Goal: Information Seeking & Learning: Check status

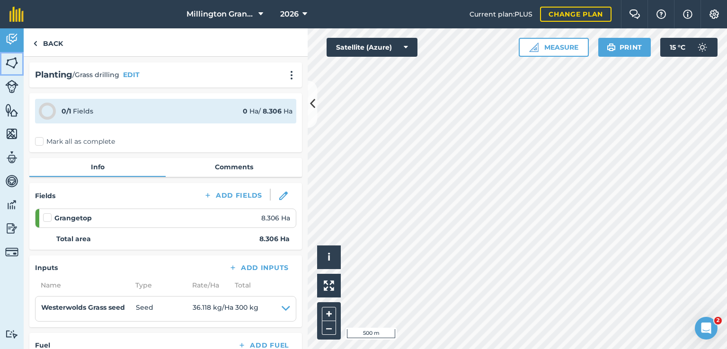
click at [6, 57] on img at bounding box center [11, 63] width 13 height 14
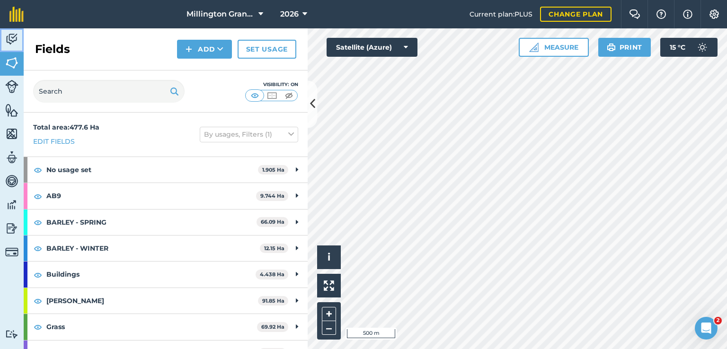
click at [11, 39] on img at bounding box center [11, 39] width 13 height 14
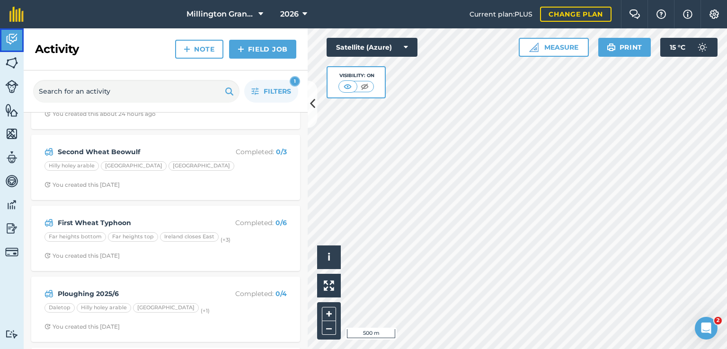
scroll to position [142, 0]
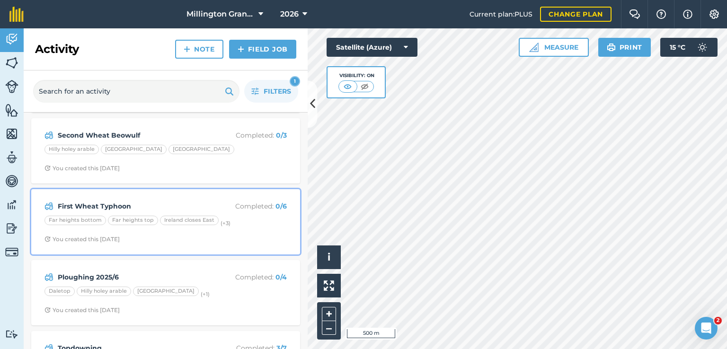
click at [191, 197] on div "First Wheat Typhoon Completed : 0 / 6 Far heights bottom Far heights top [GEOGR…" at bounding box center [166, 222] width 258 height 54
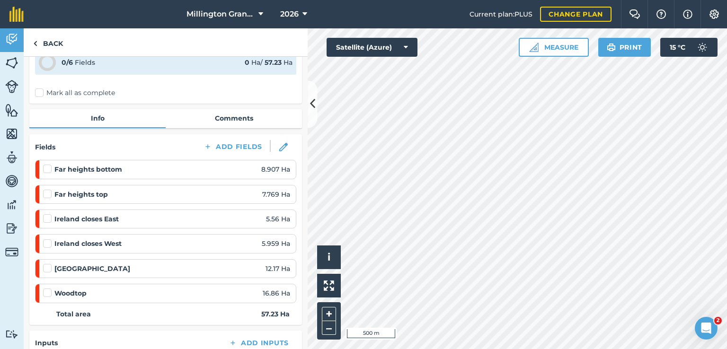
scroll to position [95, 0]
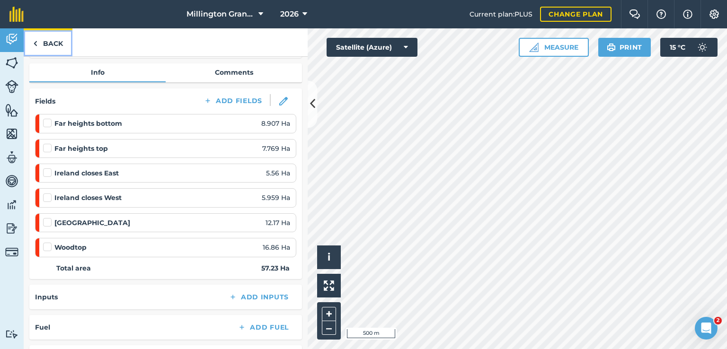
click at [49, 46] on link "Back" at bounding box center [48, 42] width 49 height 28
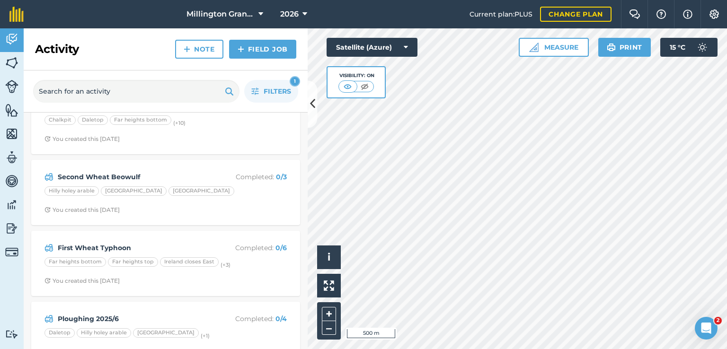
scroll to position [142, 0]
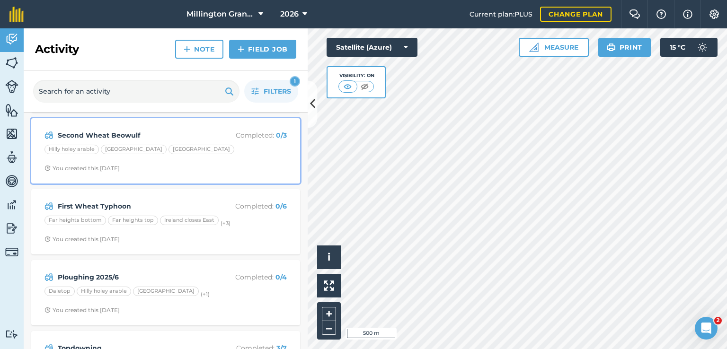
click at [204, 145] on div "Hilly holey arable Huggate [GEOGRAPHIC_DATA]" at bounding box center [166, 151] width 242 height 12
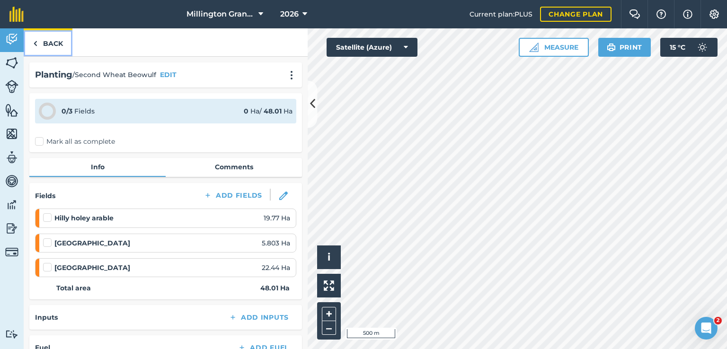
click at [61, 39] on link "Back" at bounding box center [48, 42] width 49 height 28
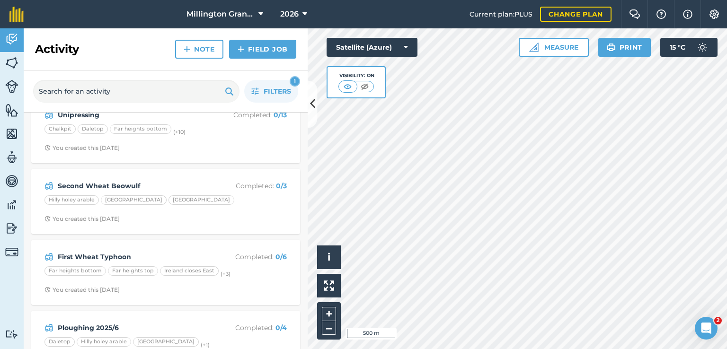
scroll to position [142, 0]
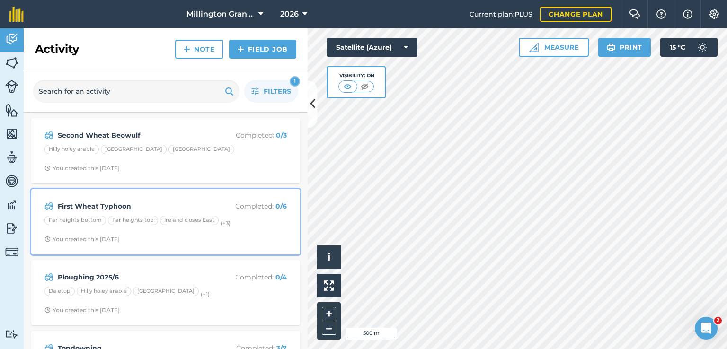
click at [160, 207] on strong "First Wheat Typhoon" at bounding box center [133, 206] width 150 height 10
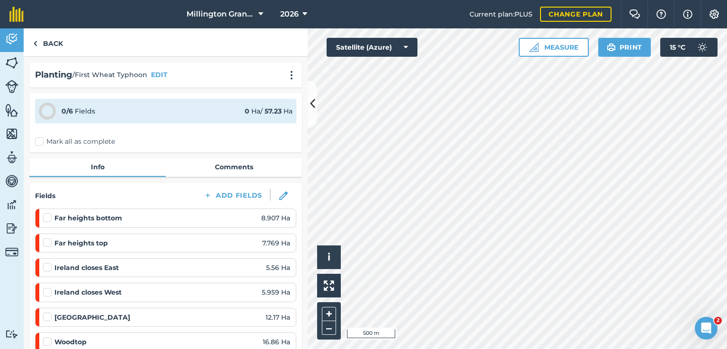
scroll to position [47, 0]
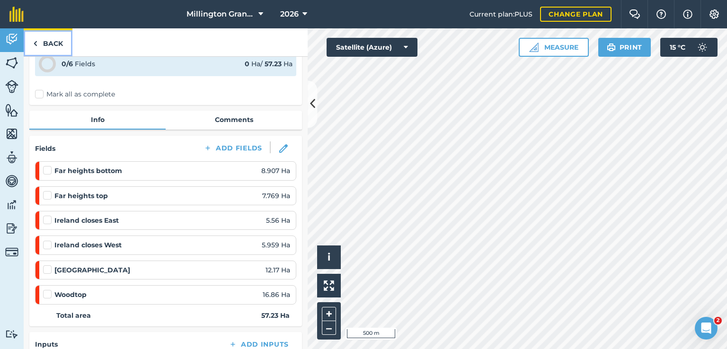
click at [36, 42] on img at bounding box center [35, 43] width 4 height 11
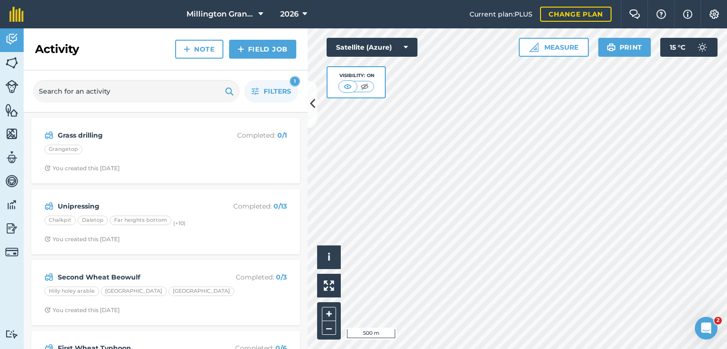
scroll to position [95, 0]
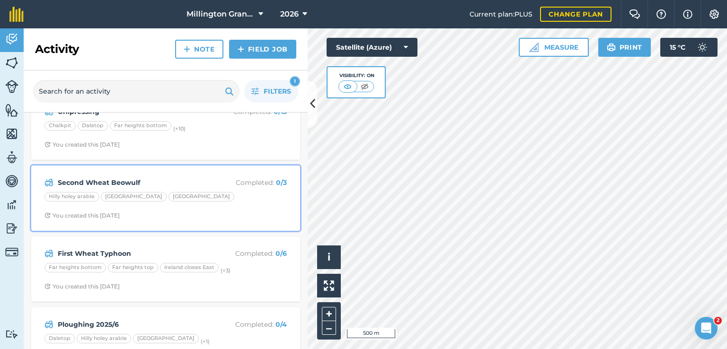
click at [193, 175] on div "Second Wheat Beowulf Completed : 0 / 3 Hilly holey arable Huggate [GEOGRAPHIC_D…" at bounding box center [166, 198] width 258 height 54
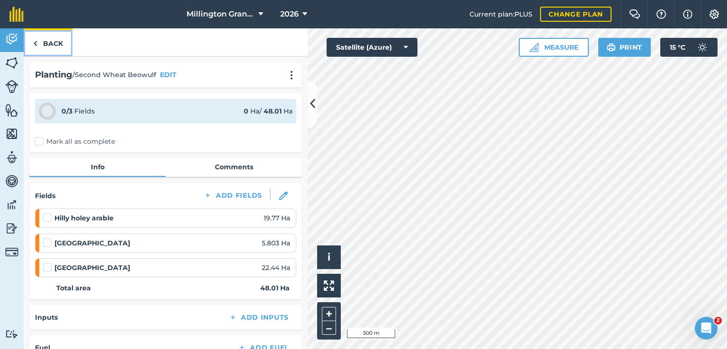
click at [44, 46] on link "Back" at bounding box center [48, 42] width 49 height 28
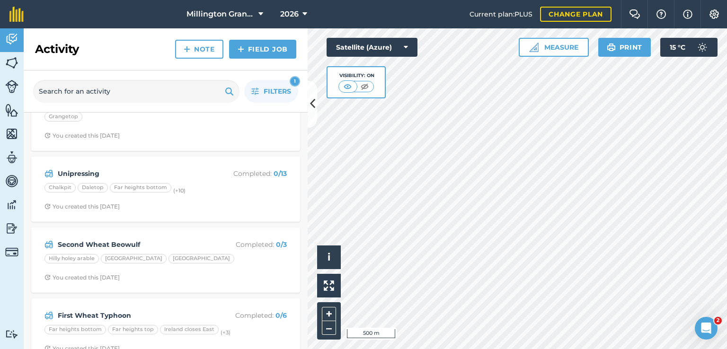
scroll to position [95, 0]
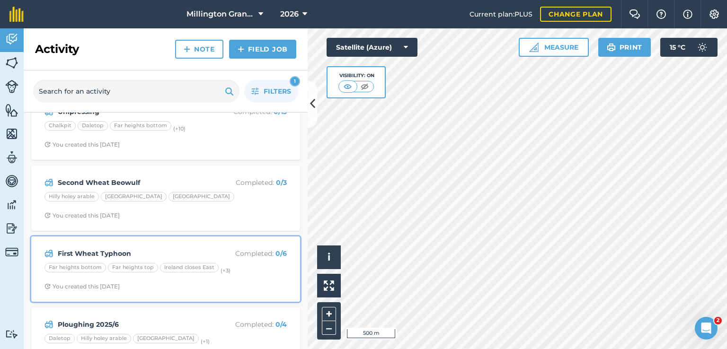
click at [176, 245] on div "First Wheat Typhoon Completed : 0 / 6 Far heights bottom Far heights top [GEOGR…" at bounding box center [166, 269] width 258 height 54
